Goal: Transaction & Acquisition: Book appointment/travel/reservation

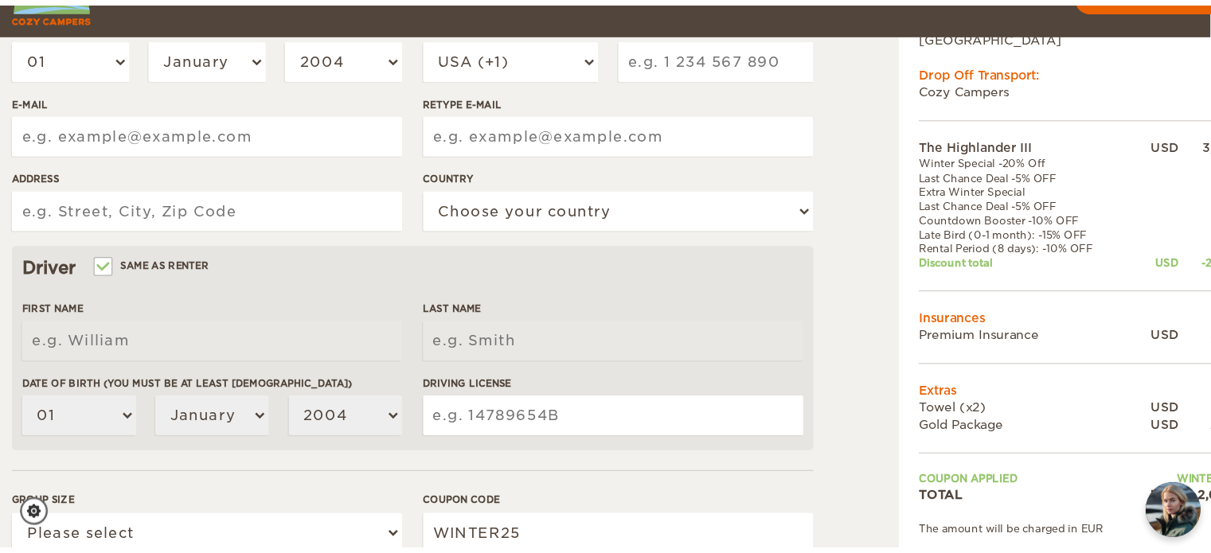
scroll to position [446, 0]
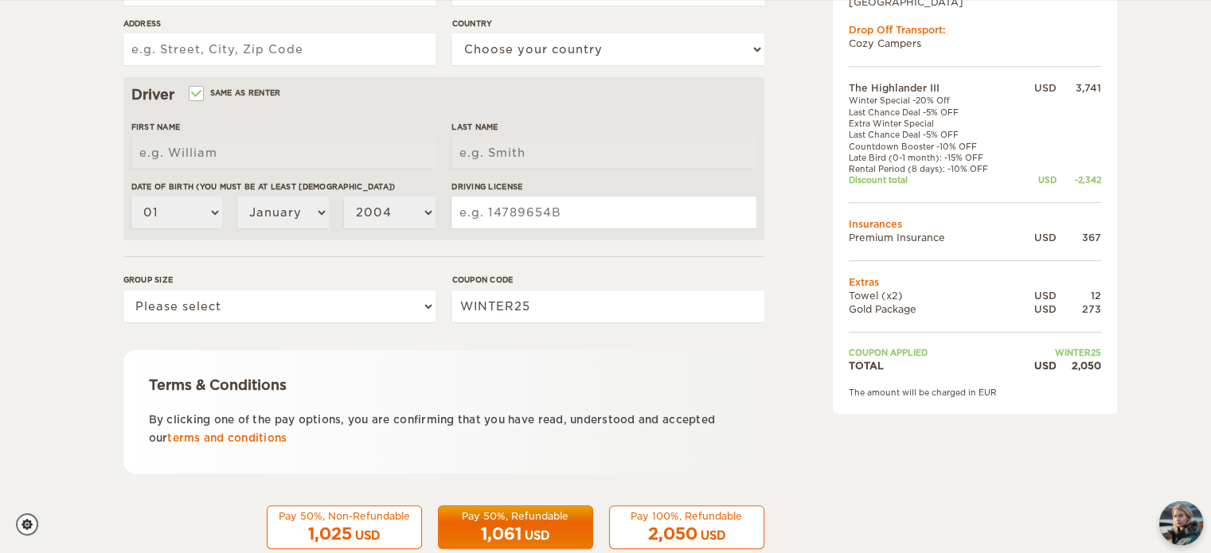
drag, startPoint x: 940, startPoint y: 0, endPoint x: 780, endPoint y: 261, distance: 306.3
click at [780, 261] on div "The Highlander III Expand Collapse Total 2,050 USD Automatic 4x4 COST FOR 8 Day…" at bounding box center [934, 102] width 308 height 942
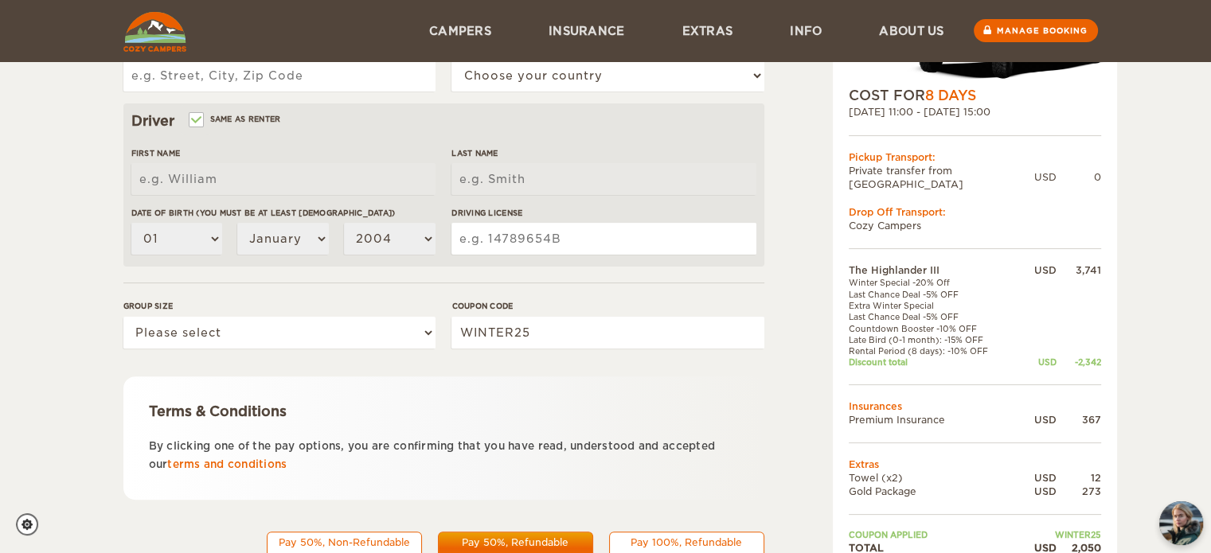
scroll to position [322, 0]
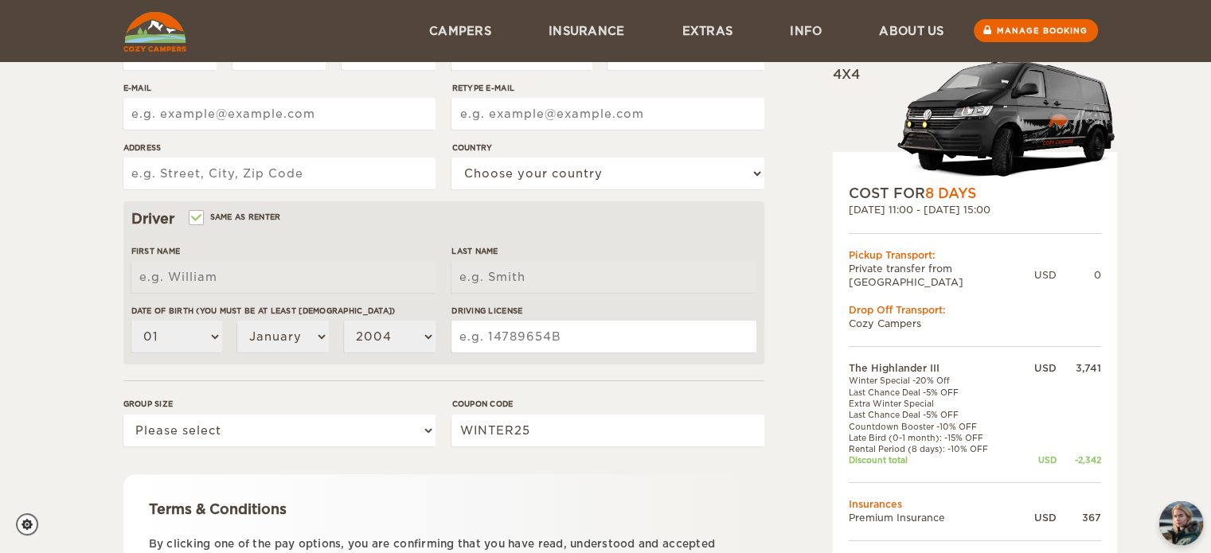
click at [254, 107] on input "E-mail" at bounding box center [279, 114] width 312 height 32
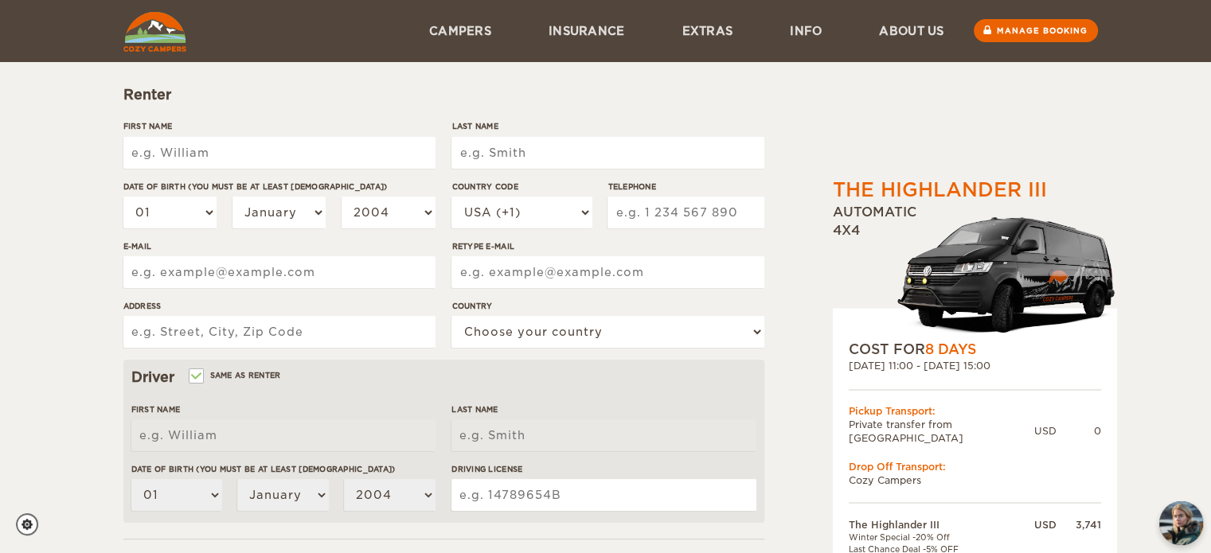
scroll to position [162, 0]
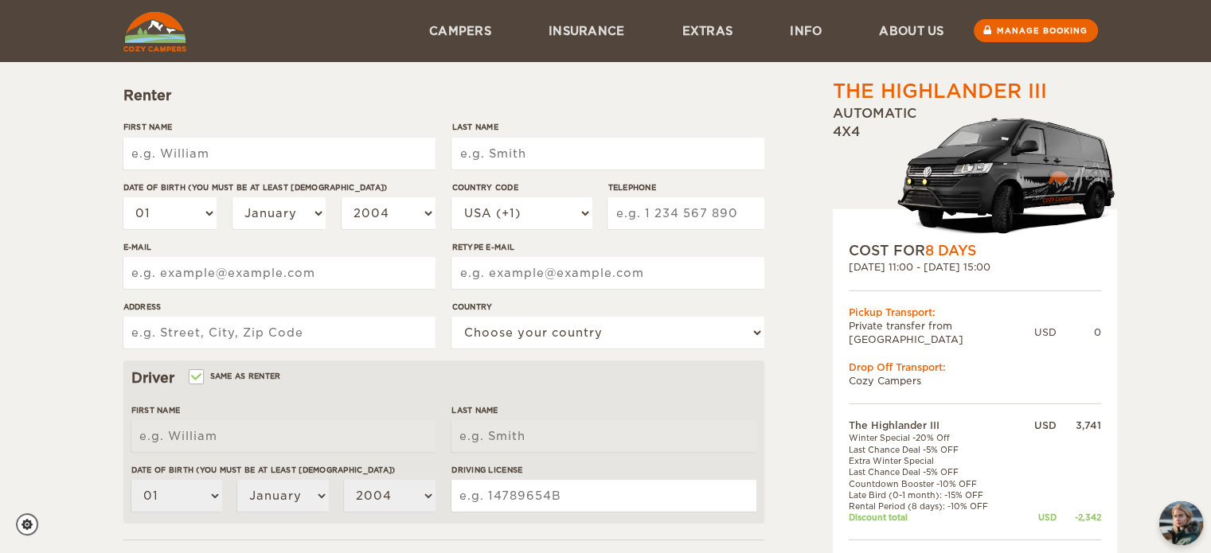
click at [241, 146] on input "First Name" at bounding box center [279, 154] width 312 height 32
type input "Mario"
type input "Flores-Javier"
type input "2069629333"
type input "mfidelflores@hotmail.com"
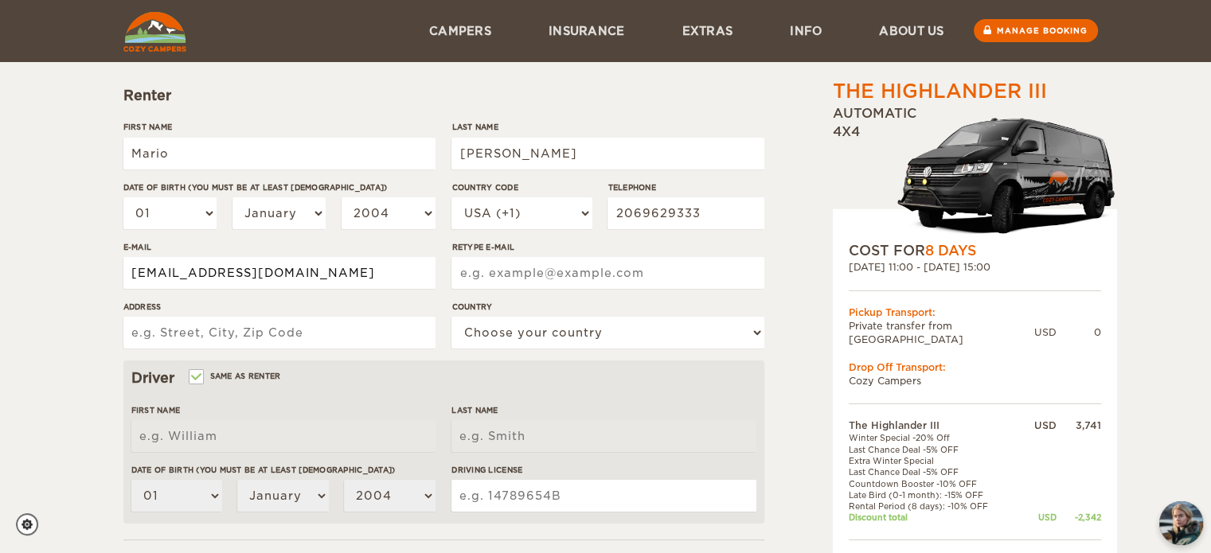
type input "mfidelflores@hotmail.com"
type input "7700 S. Mission Dr."
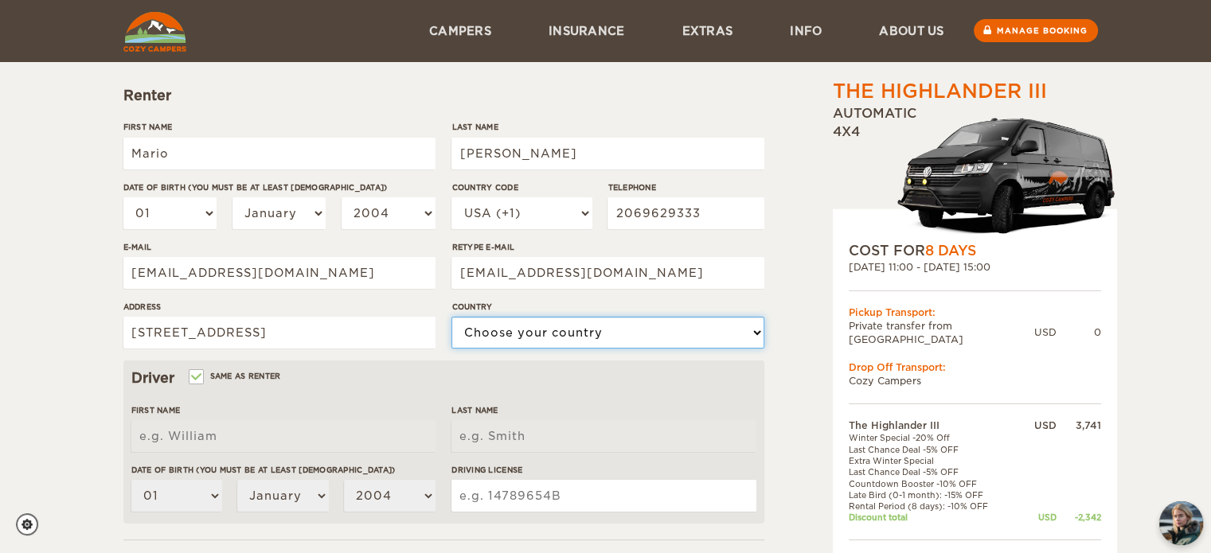
select select "222"
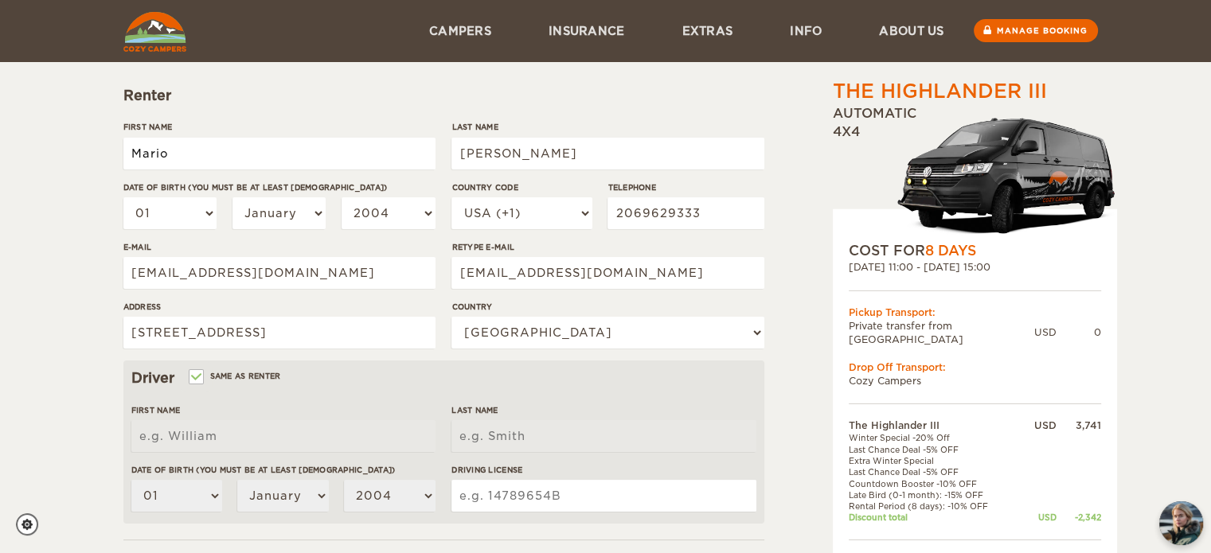
type input "Mario"
type input "Flores-Javier"
click at [506, 149] on input "Flores-Javier" at bounding box center [607, 154] width 312 height 32
type input "Flores Javier"
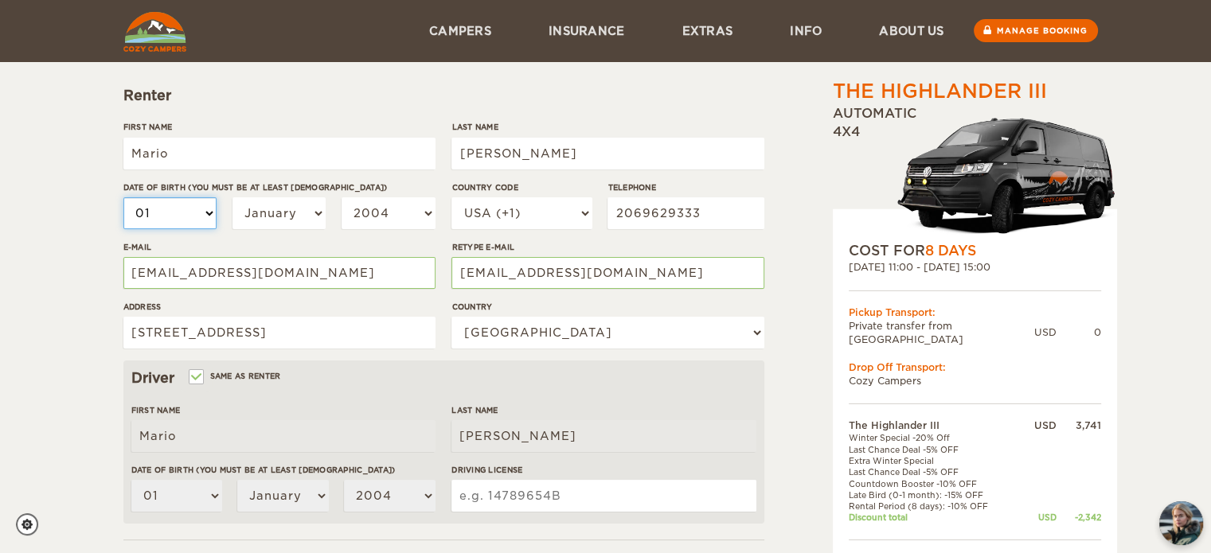
click at [197, 211] on select "01 02 03 04 05 06 07 08 09 10 11 12 13 14 15 16 17 18 19 20 21 22 23 24 25 26 2…" at bounding box center [170, 213] width 94 height 32
select select "18"
click at [123, 197] on select "01 02 03 04 05 06 07 08 09 10 11 12 13 14 15 16 17 18 19 20 21 22 23 24 25 26 2…" at bounding box center [170, 213] width 94 height 32
select select "18"
select select "10"
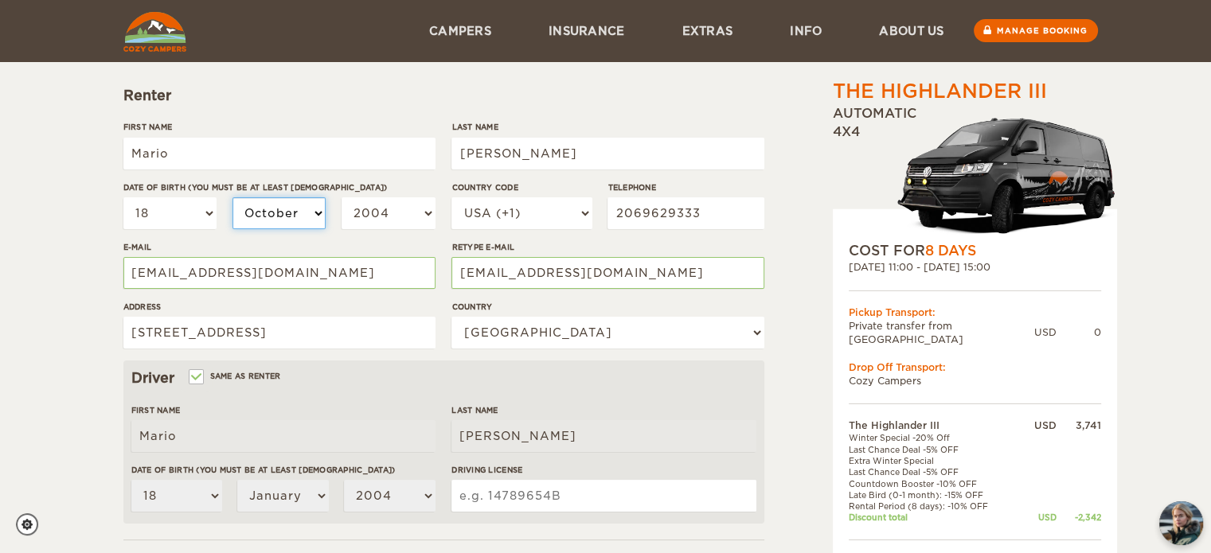
select select "10"
select select "1999"
select select "1979"
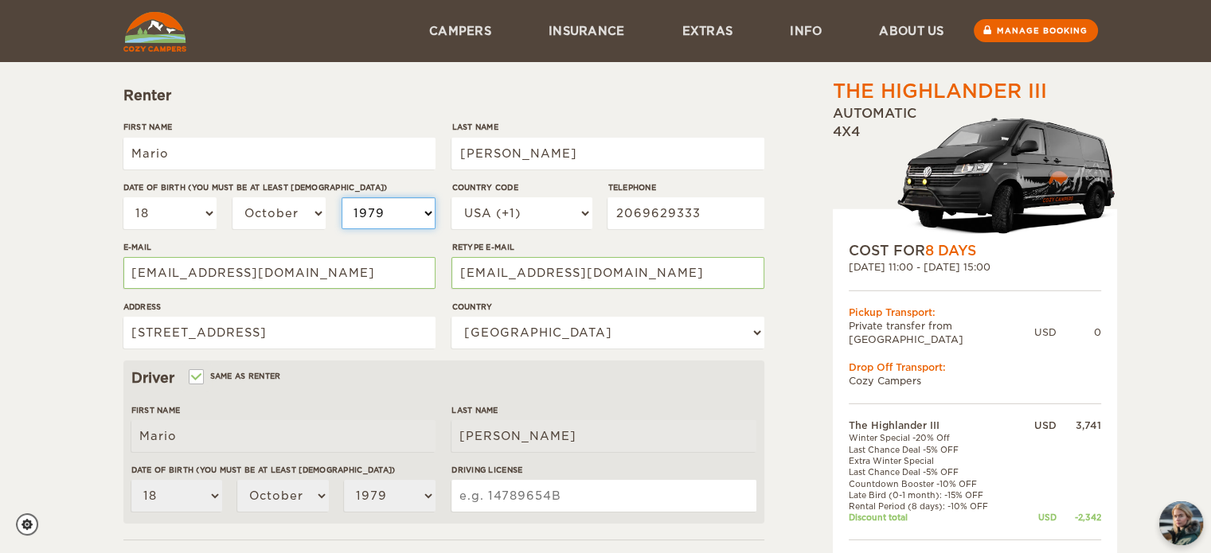
select select "1975"
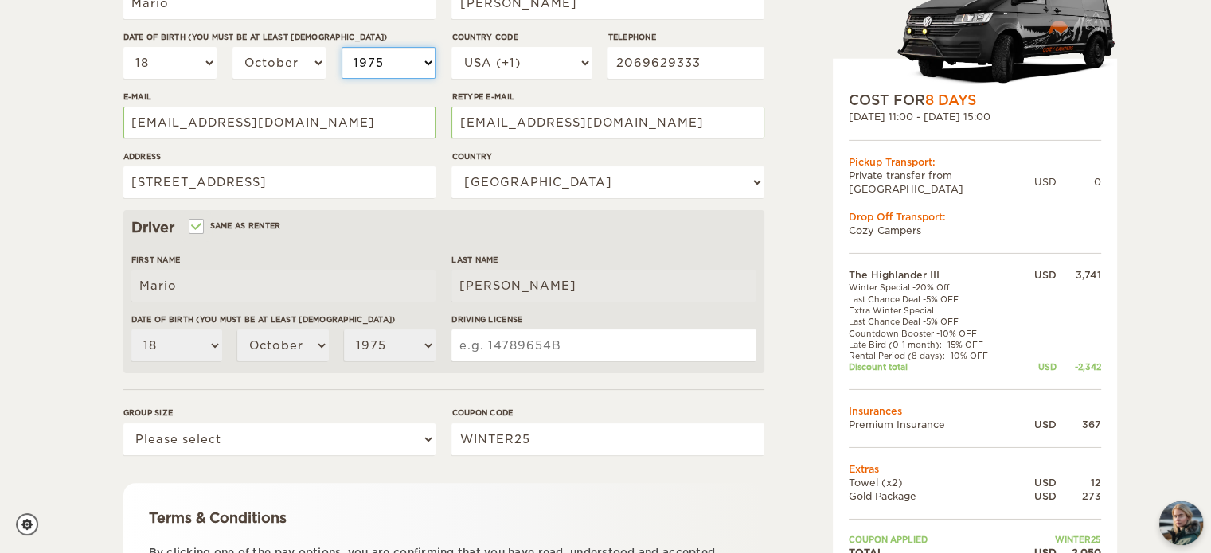
scroll to position [322, 0]
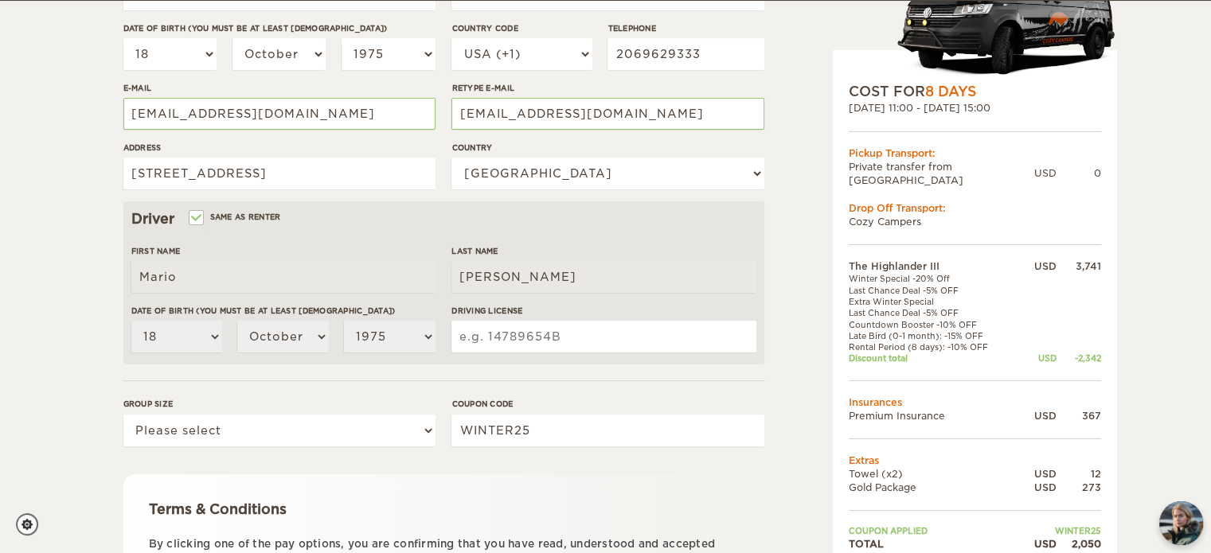
click at [490, 339] on input "Driving License" at bounding box center [603, 337] width 304 height 32
click at [502, 334] on input "Driving License" at bounding box center [603, 337] width 304 height 32
type input "w"
type input "WDL52210D43B"
click at [301, 406] on label "Group size" at bounding box center [279, 404] width 312 height 12
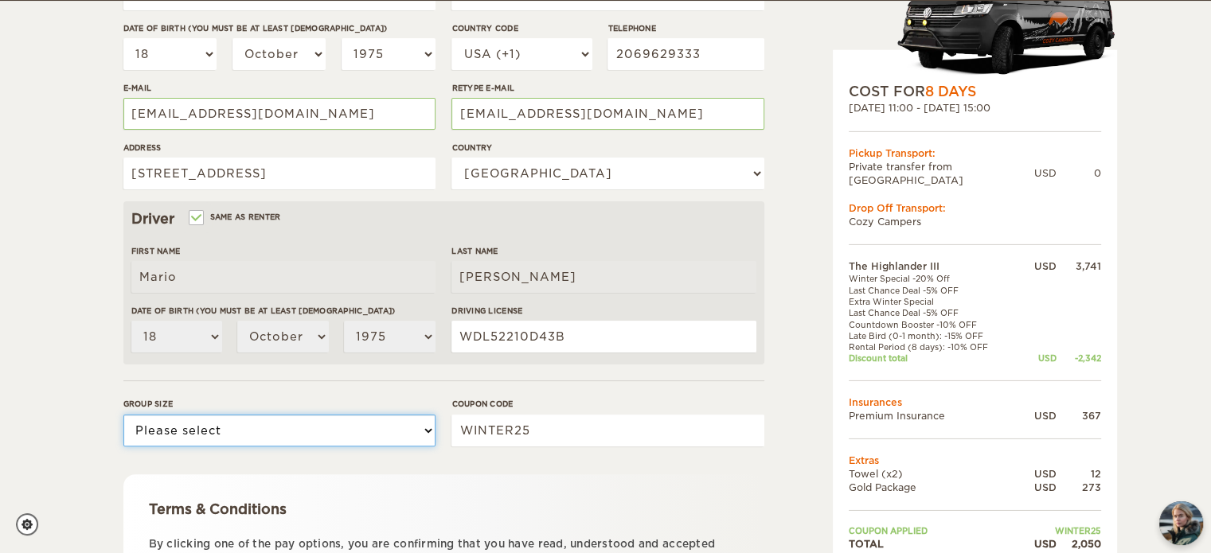
click at [301, 415] on select "Please select 1 2 3" at bounding box center [279, 431] width 312 height 32
click at [307, 429] on select "Please select 1 2 3" at bounding box center [279, 431] width 312 height 32
select select "2"
click at [123, 415] on select "Please select 1 2 3" at bounding box center [279, 431] width 312 height 32
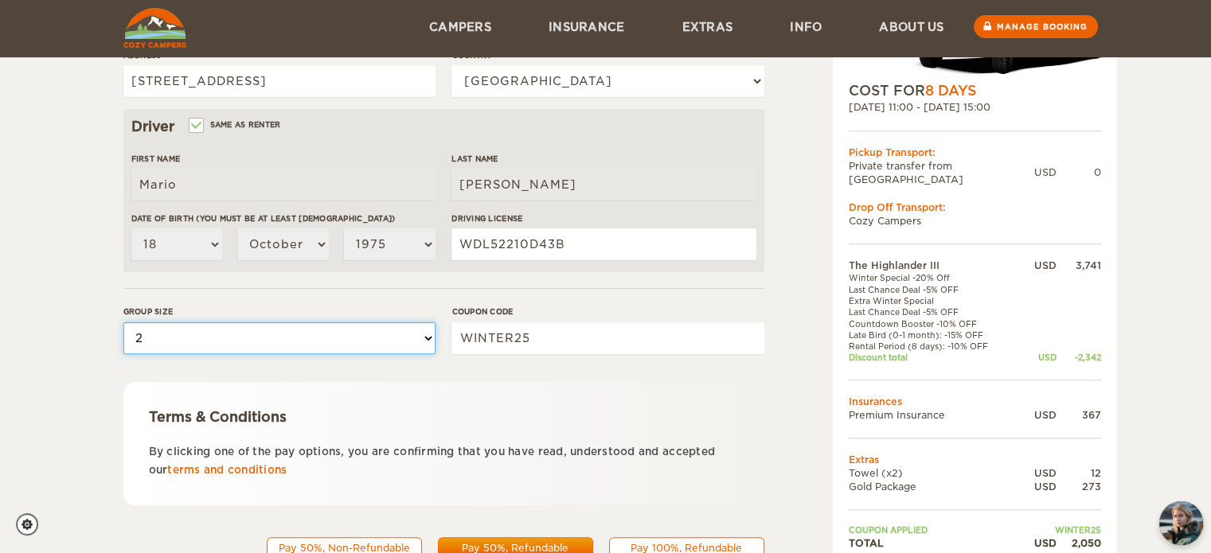
scroll to position [481, 0]
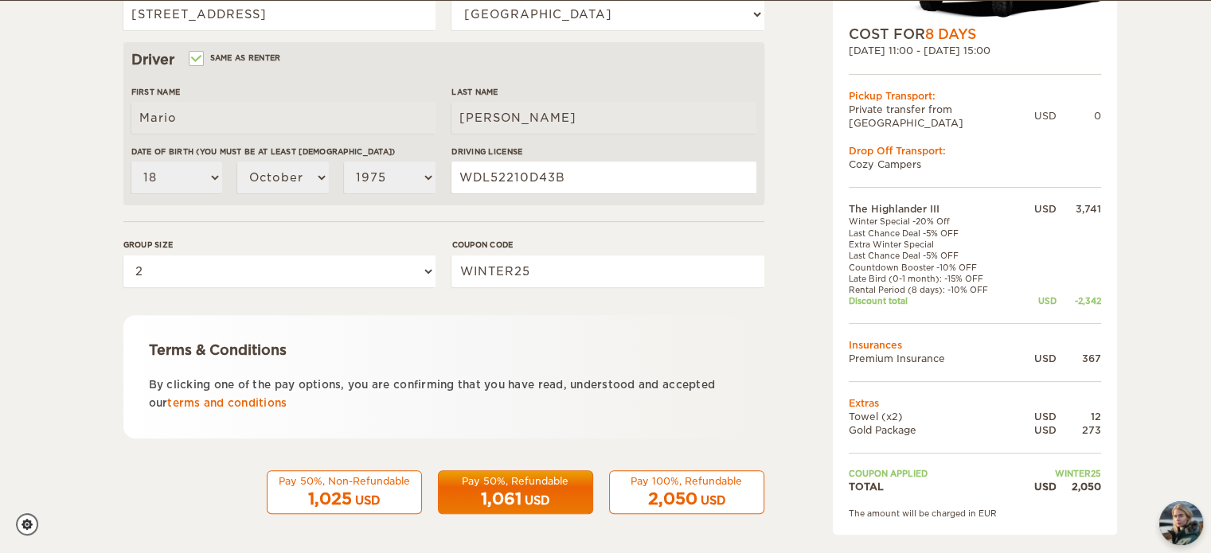
click at [673, 432] on span "2,050" at bounding box center [672, 499] width 49 height 19
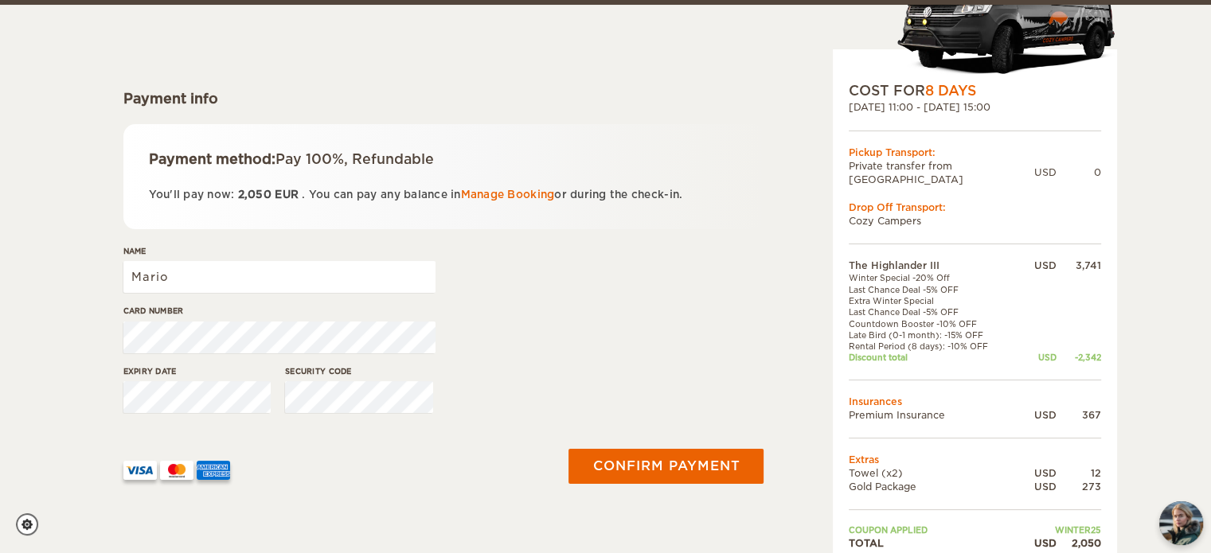
scroll to position [239, 0]
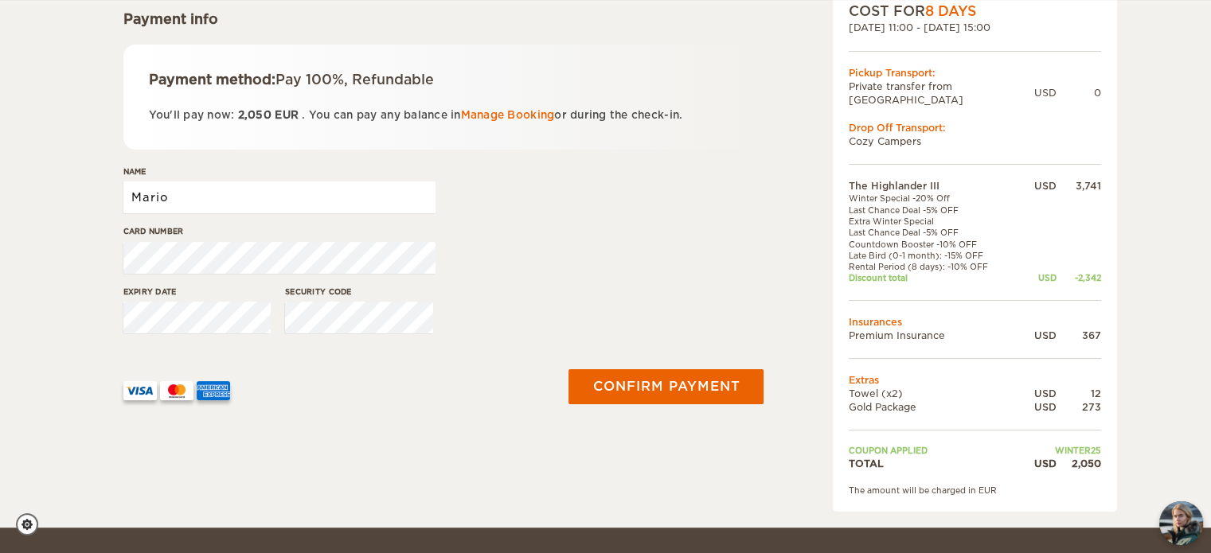
click at [176, 206] on input "Mario" at bounding box center [279, 198] width 312 height 32
click at [235, 186] on input "Mario" at bounding box center [279, 198] width 312 height 32
click at [201, 197] on input "Mario" at bounding box center [279, 198] width 312 height 32
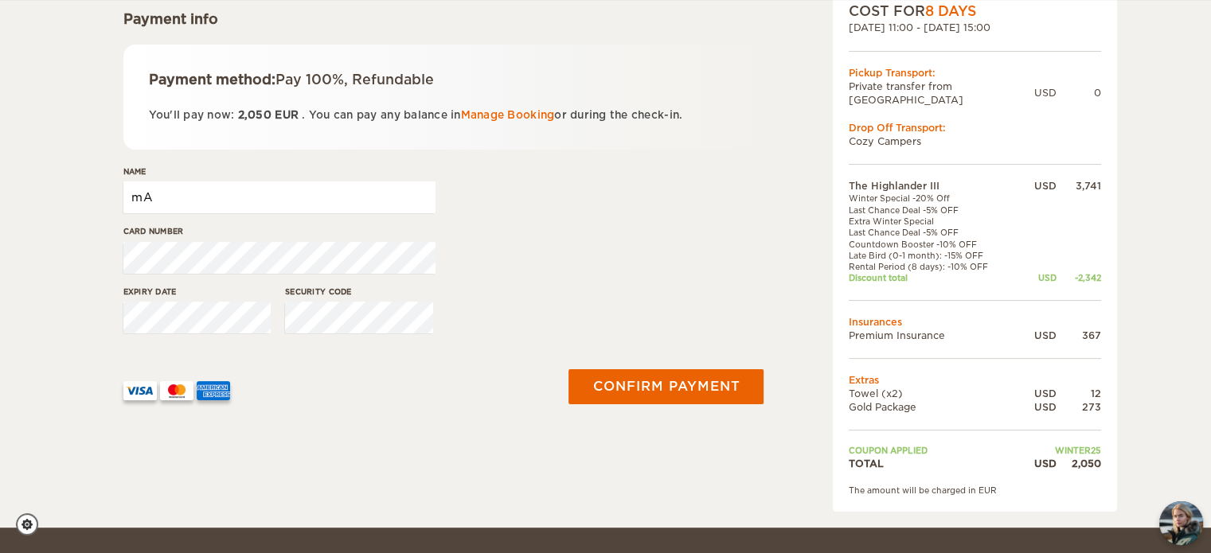
type input "m"
type input "[PERSON_NAME]"
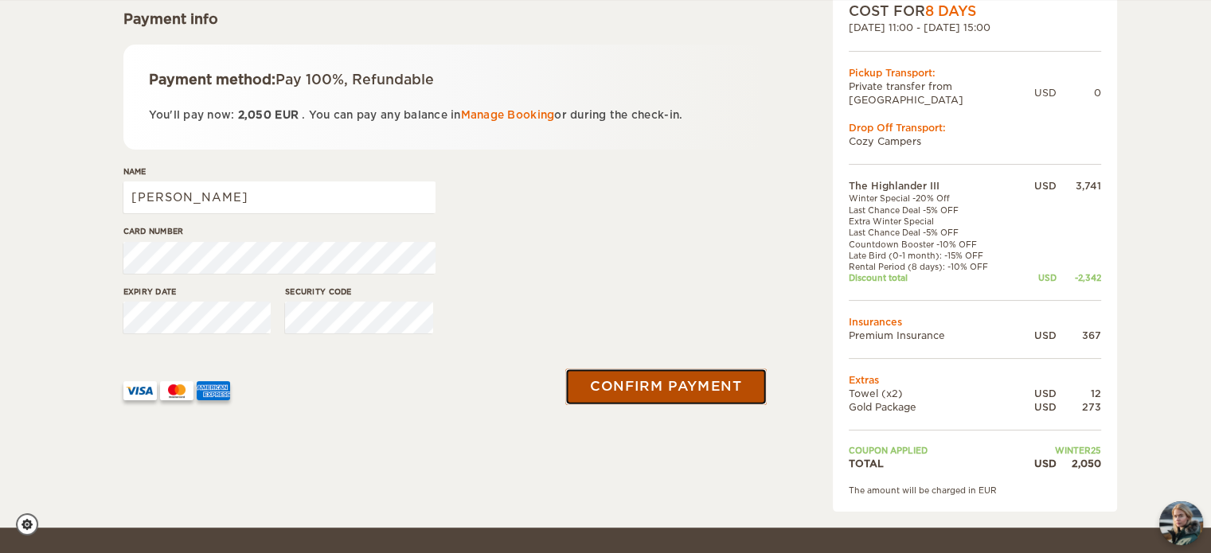
click at [662, 390] on button "Confirm payment" at bounding box center [666, 387] width 201 height 36
